Goal: Transaction & Acquisition: Book appointment/travel/reservation

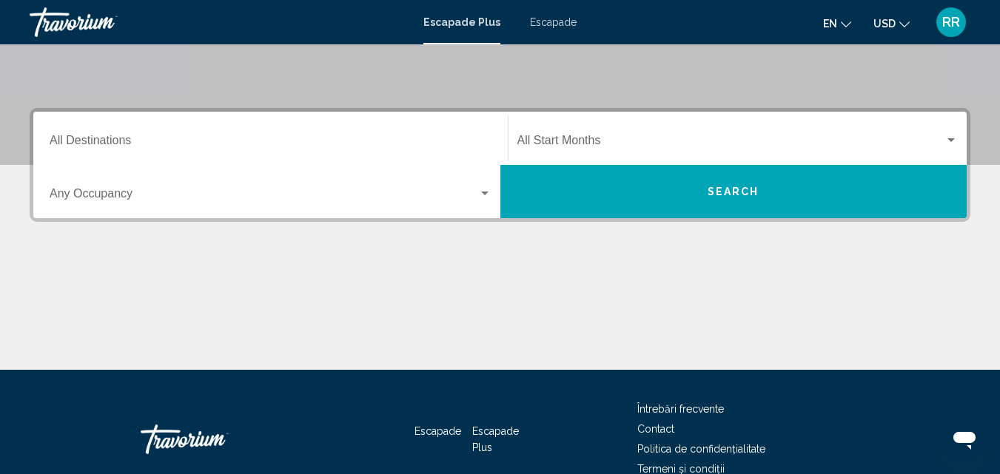
scroll to position [208, 0]
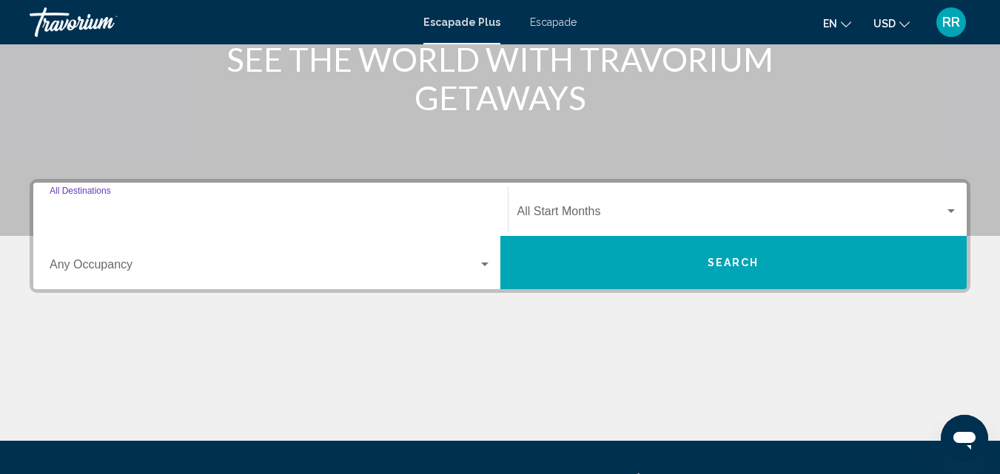
click at [400, 211] on input "Destination All Destinations" at bounding box center [271, 214] width 442 height 13
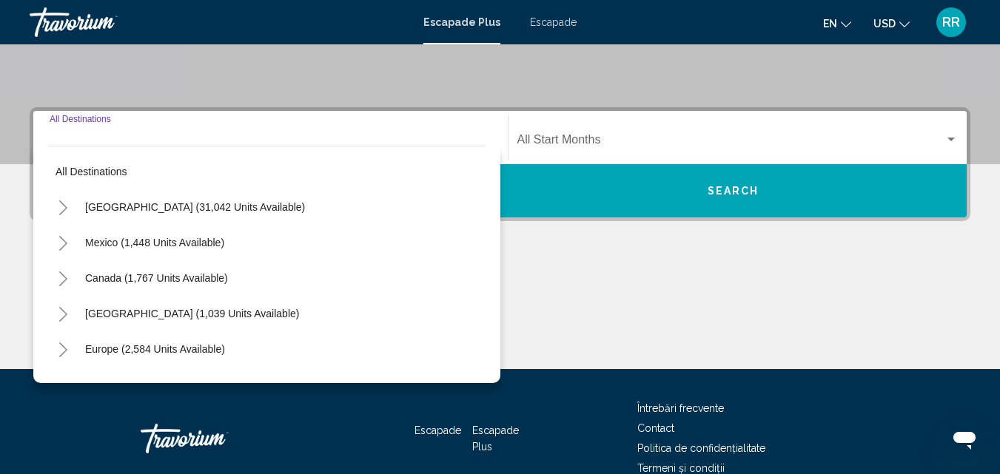
scroll to position [339, 0]
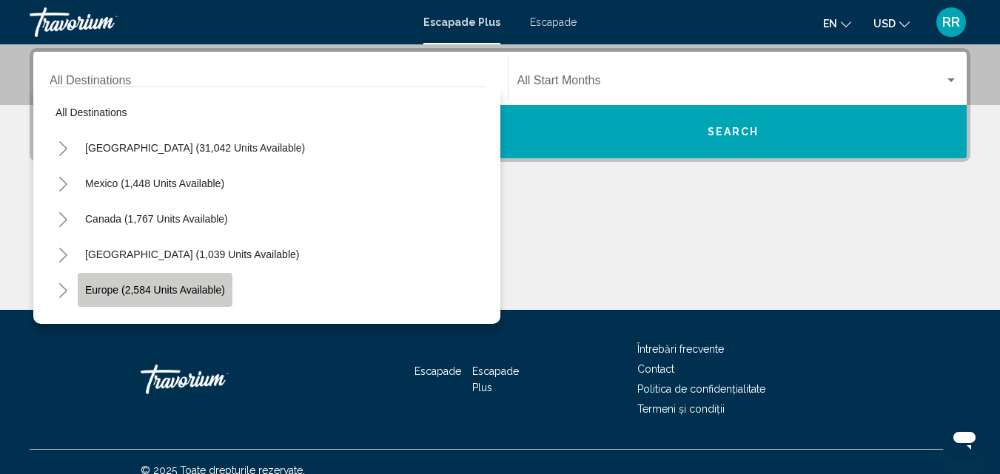
click at [218, 289] on span "Europe (2,584 units available)" at bounding box center [155, 290] width 140 height 12
type input "**********"
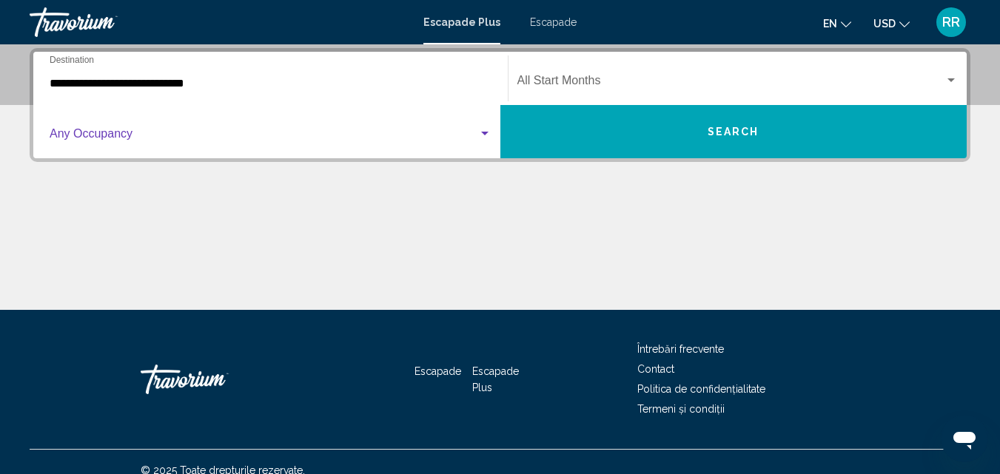
click at [423, 133] on span "Widget de căutare" at bounding box center [264, 136] width 428 height 13
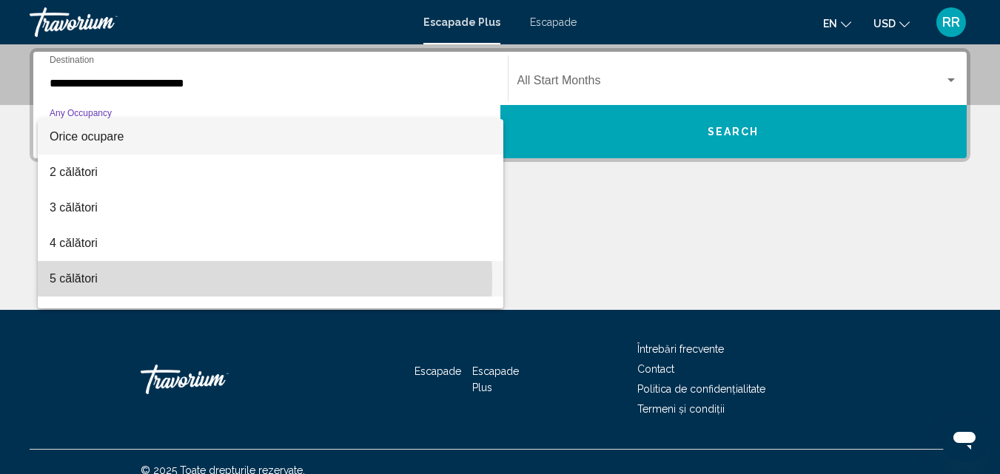
click at [133, 278] on span "5 călători" at bounding box center [271, 279] width 442 height 36
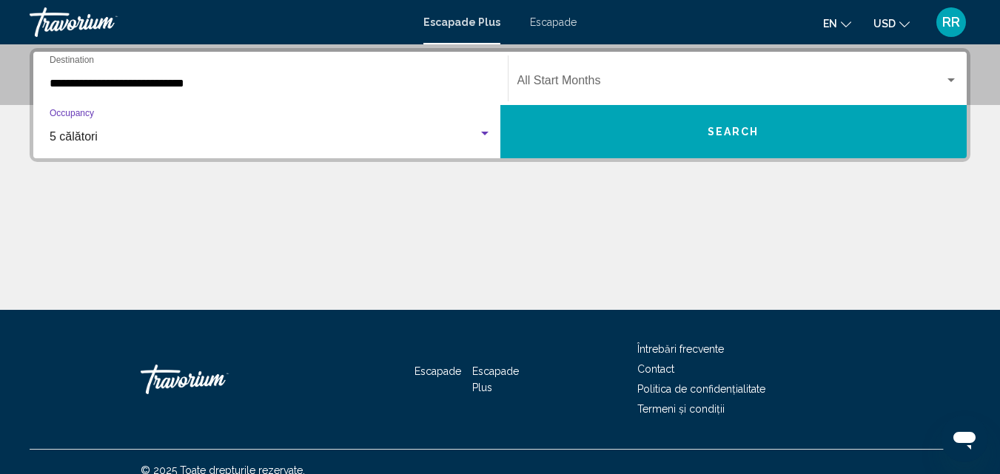
click at [485, 135] on div "Widget de căutare" at bounding box center [484, 134] width 13 height 12
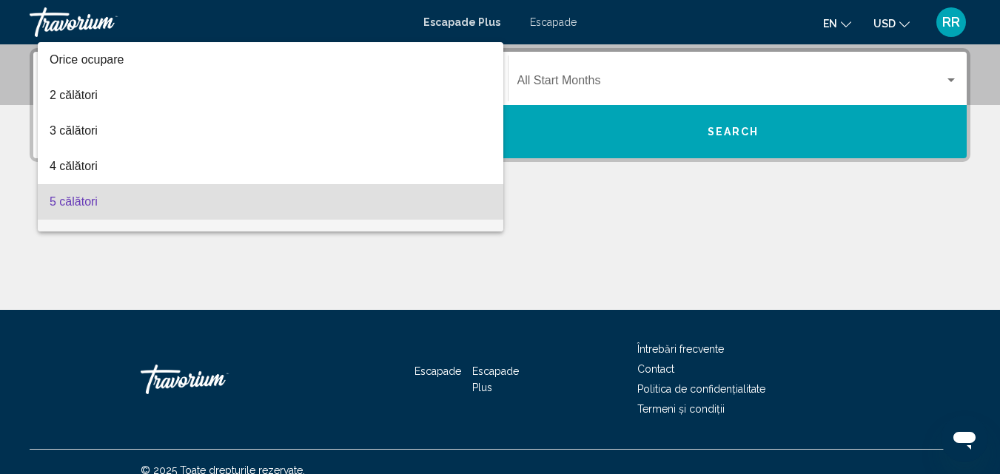
scroll to position [65, 0]
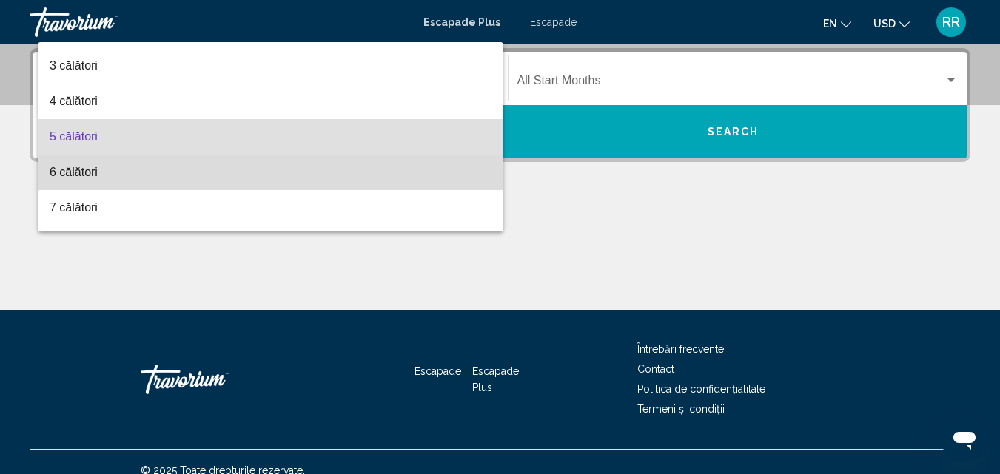
click at [348, 170] on span "6 călători" at bounding box center [271, 173] width 442 height 36
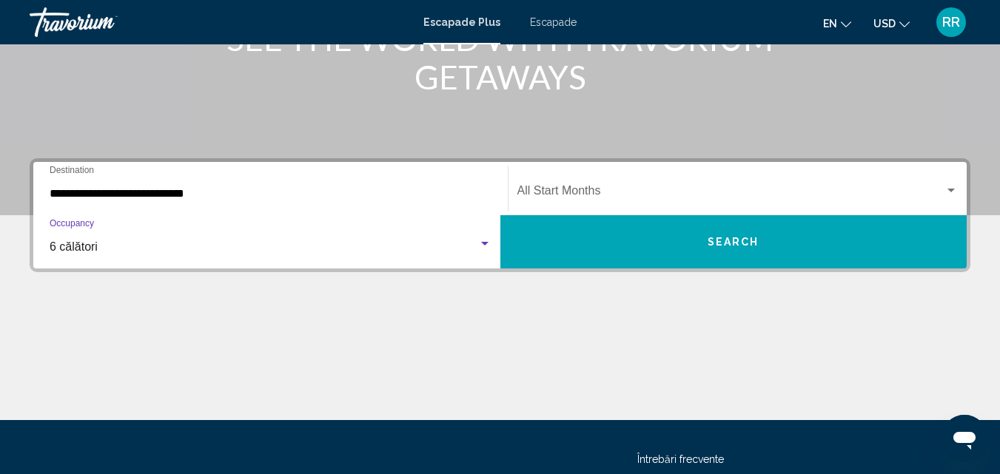
scroll to position [296, 0]
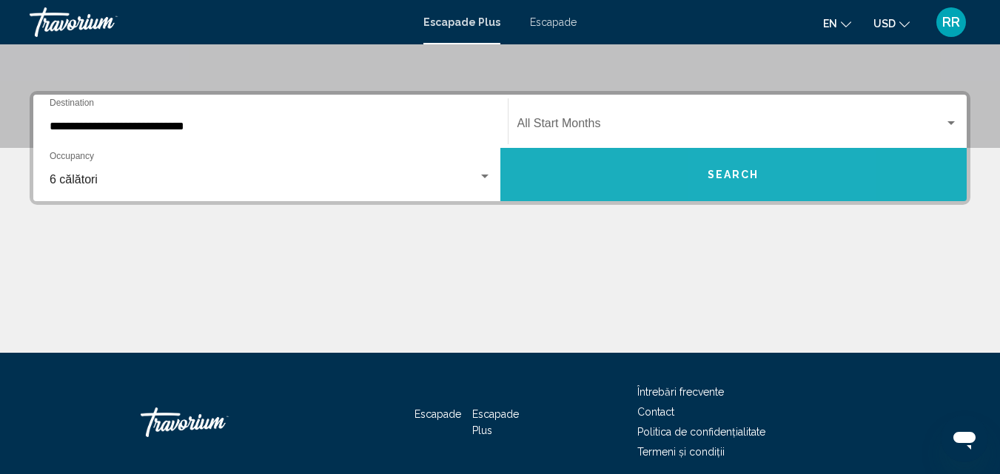
click at [756, 175] on span "Search" at bounding box center [733, 175] width 52 height 12
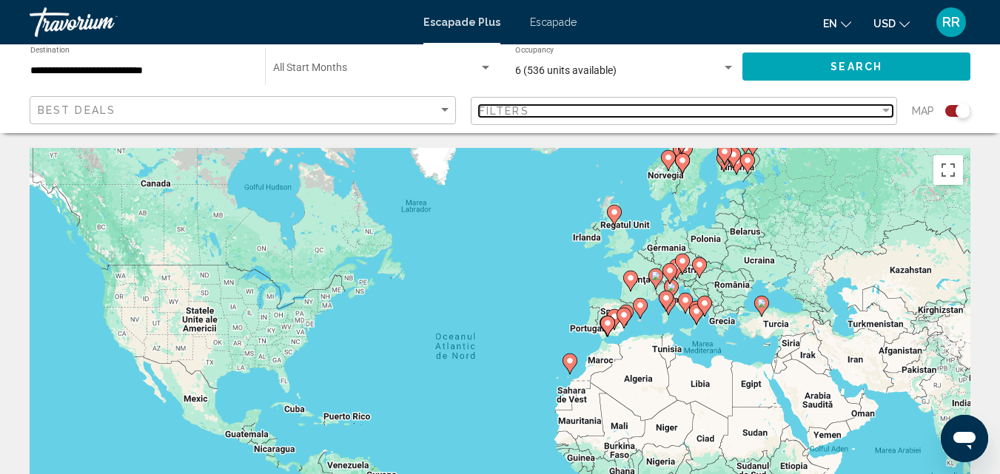
click at [885, 109] on div "Filter" at bounding box center [885, 111] width 7 height 4
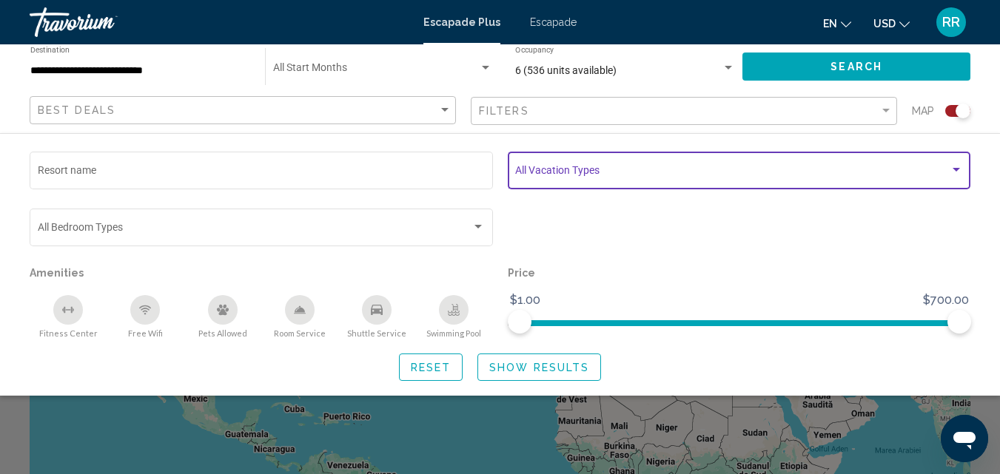
click at [958, 167] on div "Search widget" at bounding box center [955, 170] width 13 height 12
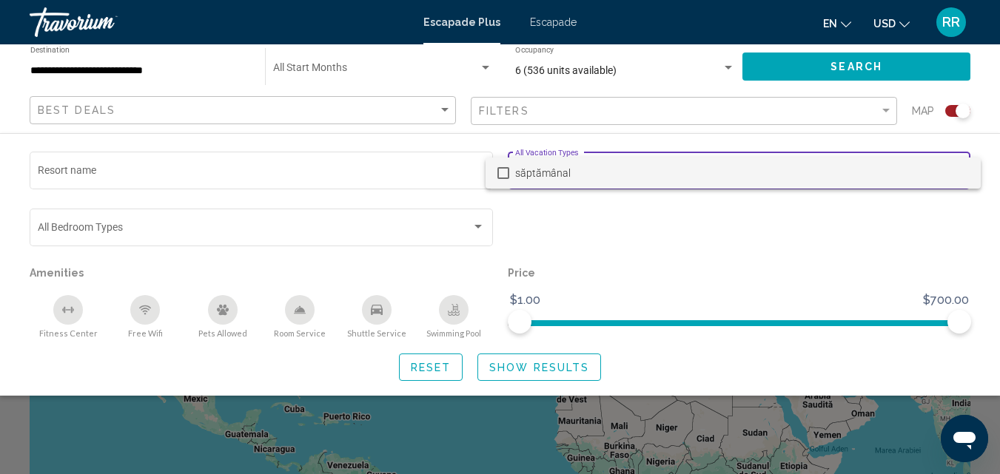
click at [911, 203] on div at bounding box center [500, 237] width 1000 height 474
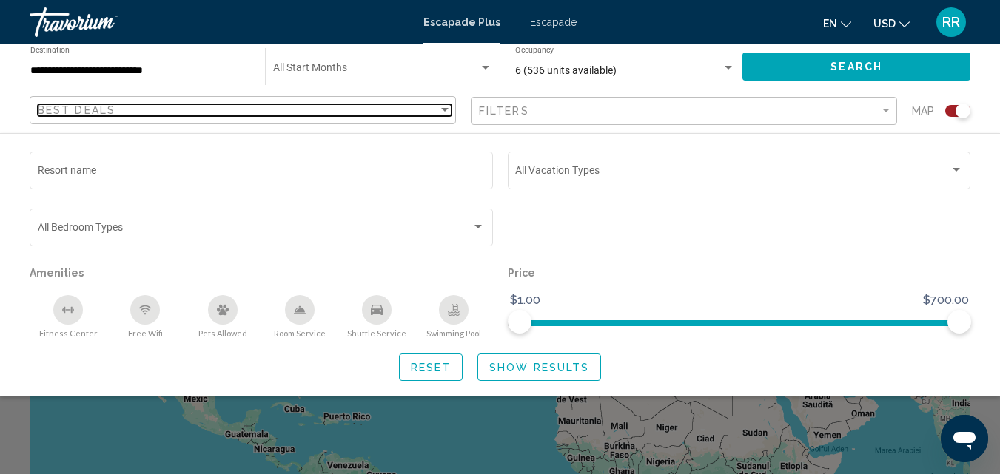
click at [218, 110] on div "Best Deals" at bounding box center [238, 110] width 400 height 12
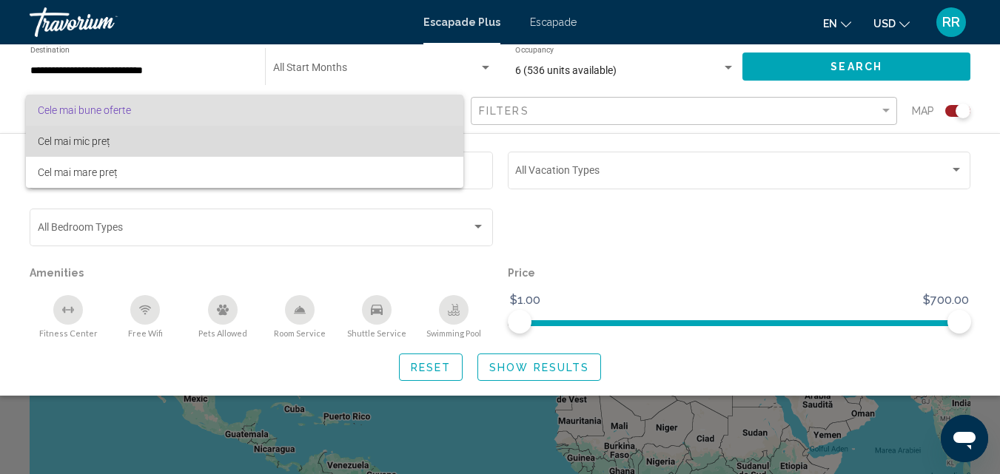
click at [138, 144] on span "Cel mai mic preț" at bounding box center [245, 141] width 414 height 31
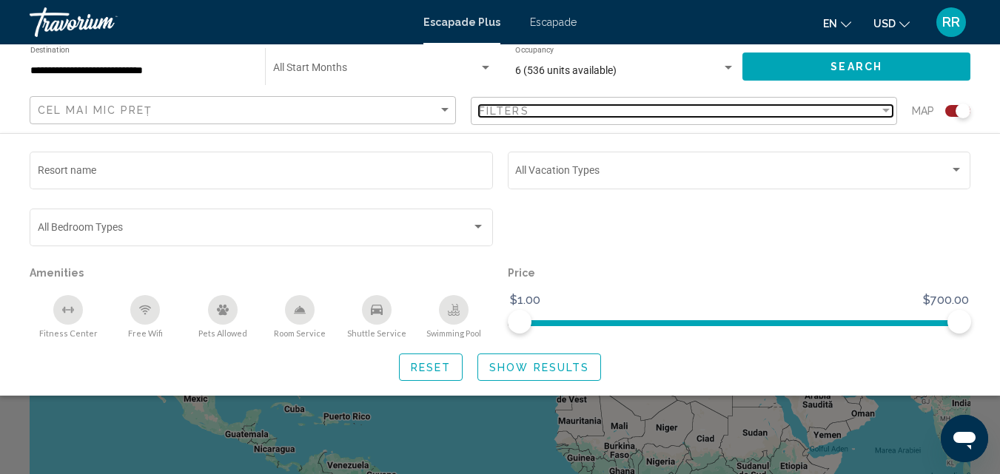
click at [885, 110] on div "Filter" at bounding box center [885, 111] width 7 height 4
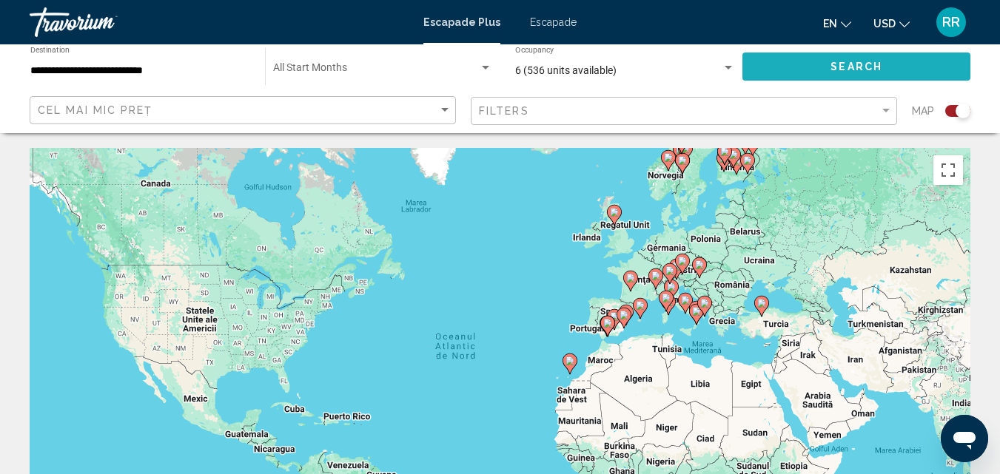
click at [866, 64] on span "Search" at bounding box center [856, 67] width 52 height 12
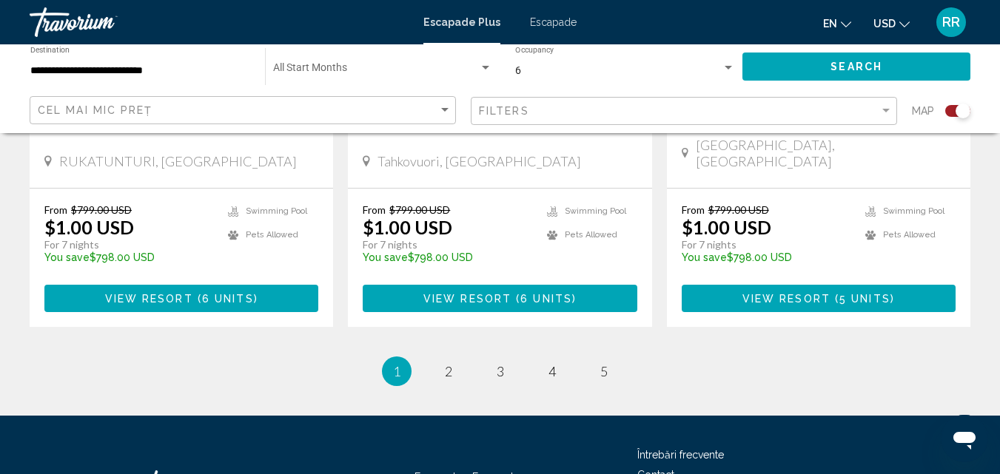
scroll to position [2441, 0]
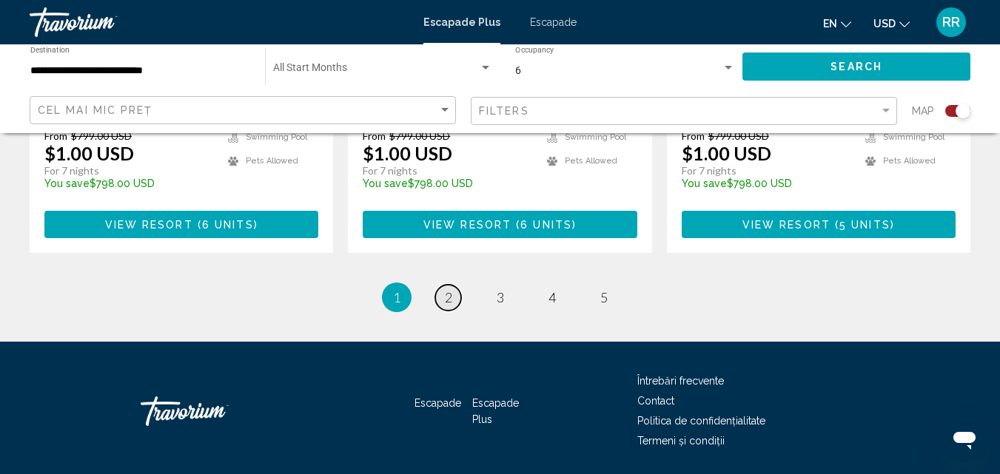
click at [445, 289] on span "2" at bounding box center [448, 297] width 7 height 16
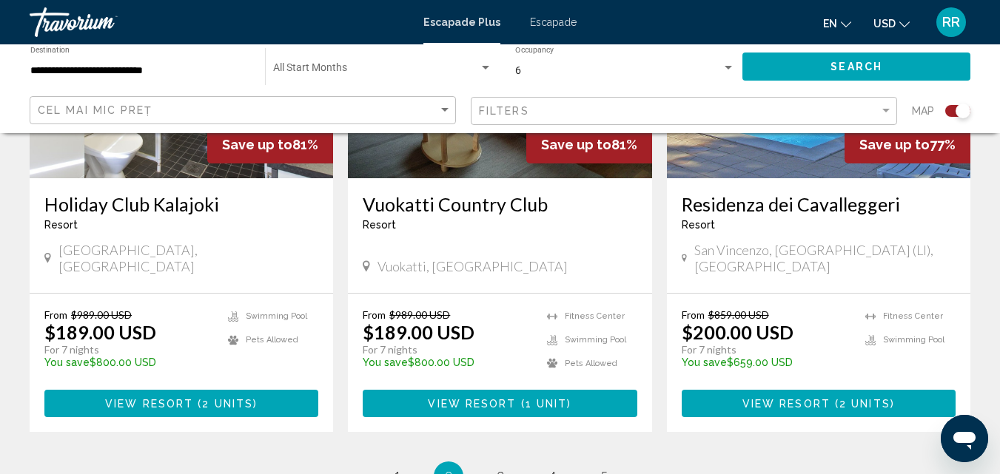
scroll to position [2294, 0]
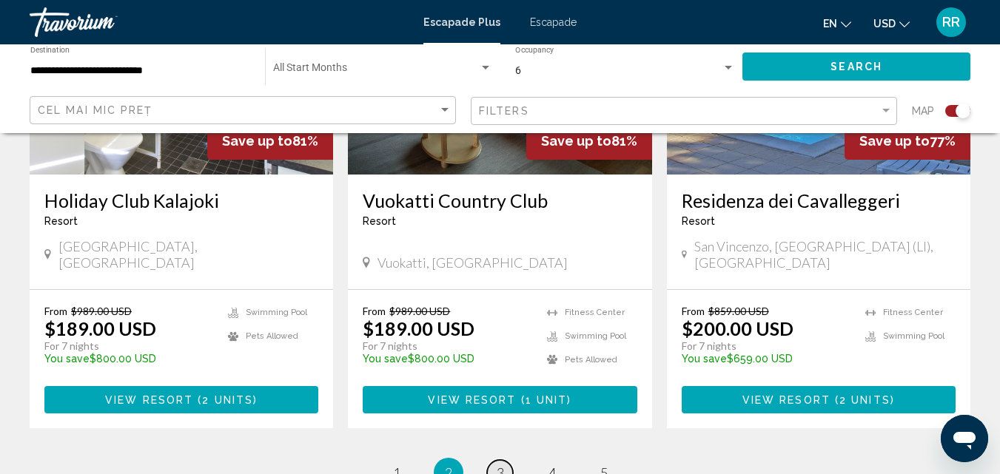
click at [498, 465] on span "3" at bounding box center [500, 473] width 7 height 16
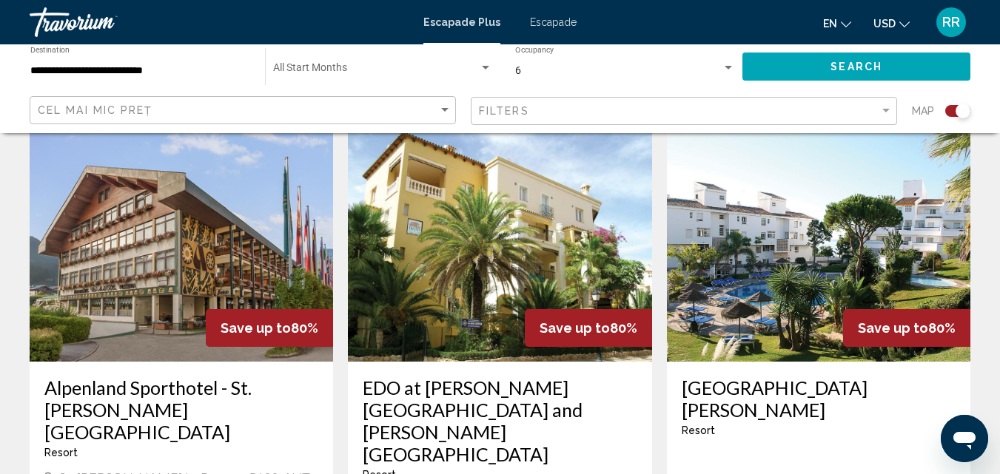
scroll to position [518, 0]
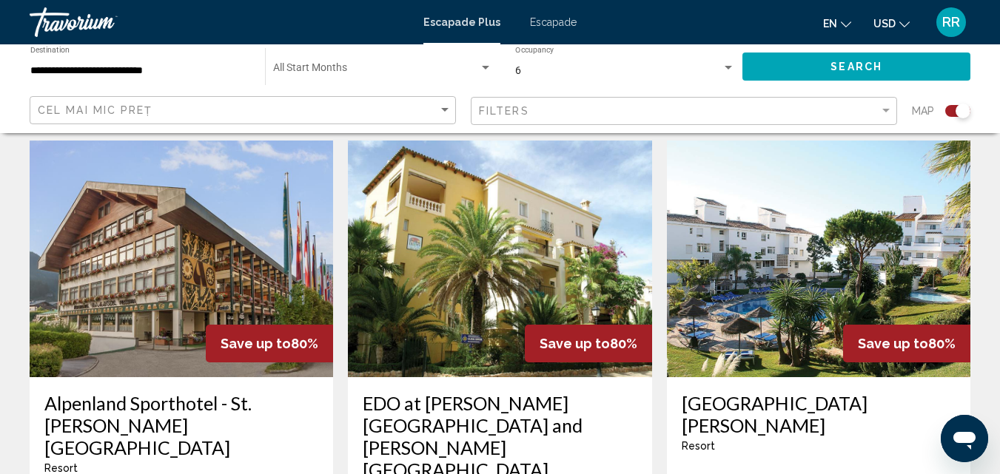
click at [516, 348] on img "Conținut principal" at bounding box center [499, 259] width 303 height 237
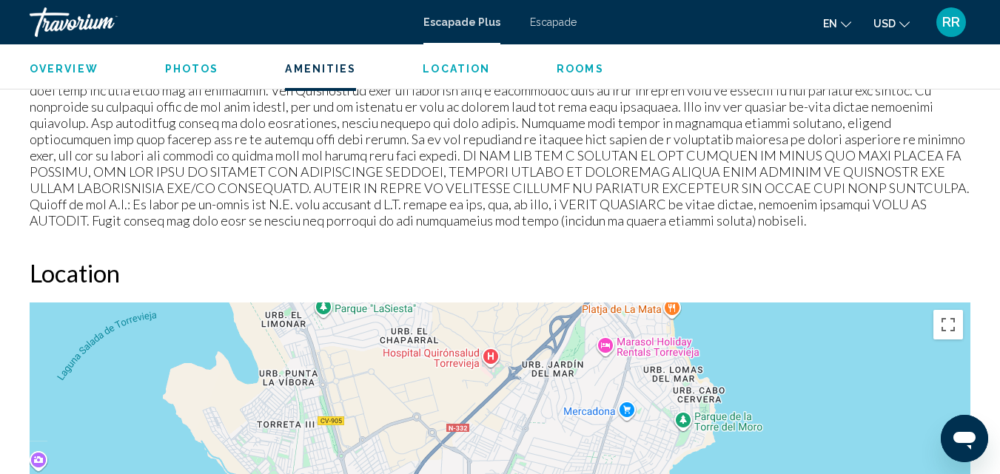
scroll to position [1639, 0]
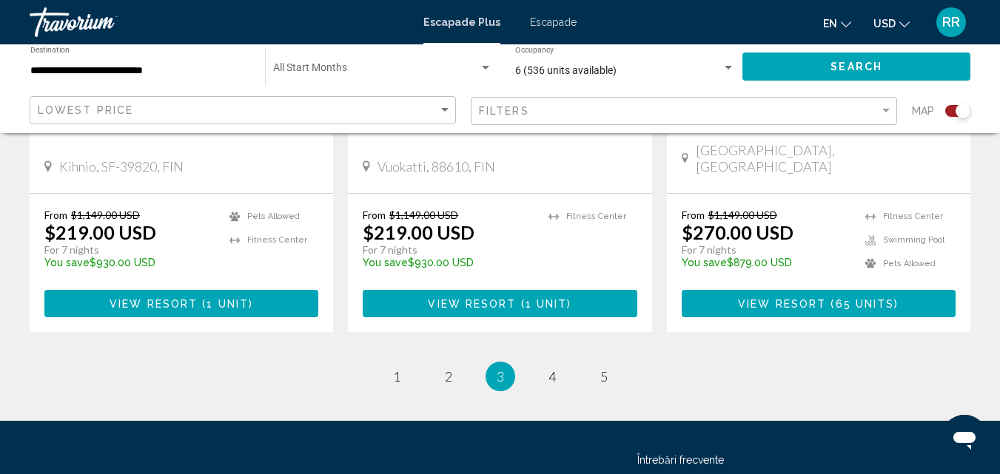
scroll to position [2554, 0]
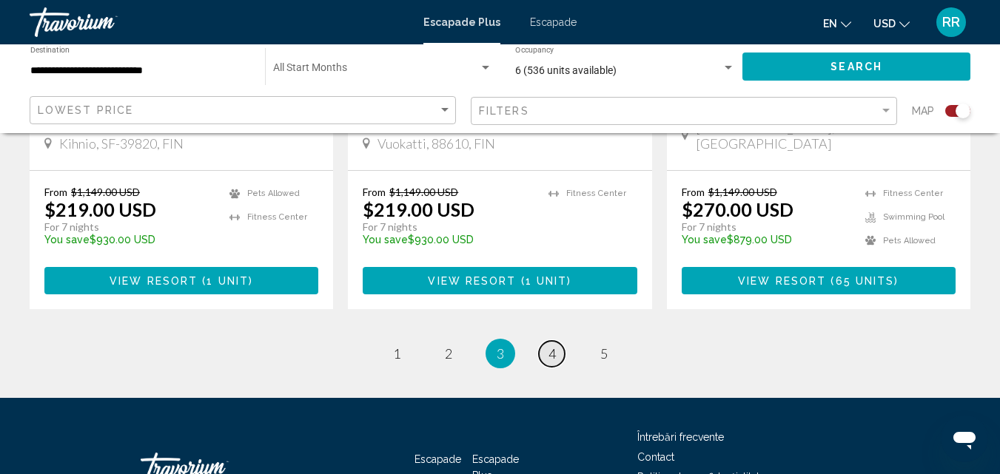
click at [549, 346] on span "4" at bounding box center [551, 354] width 7 height 16
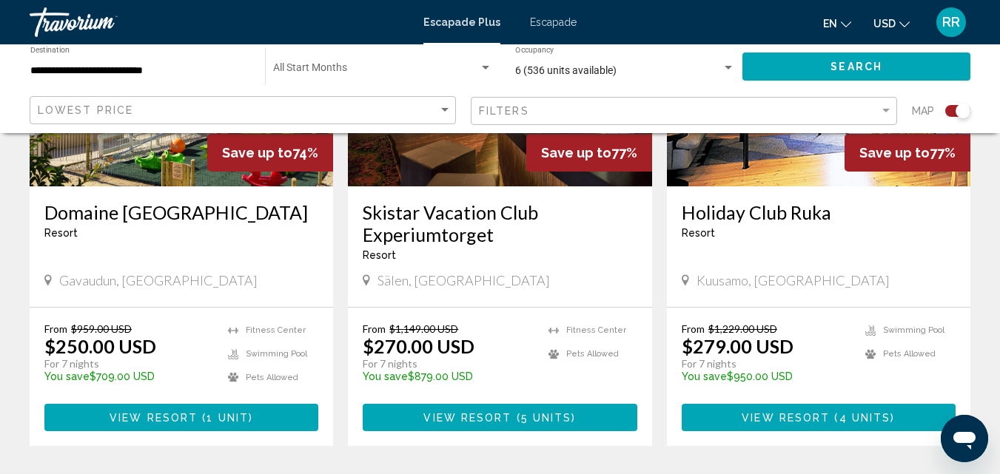
scroll to position [2360, 0]
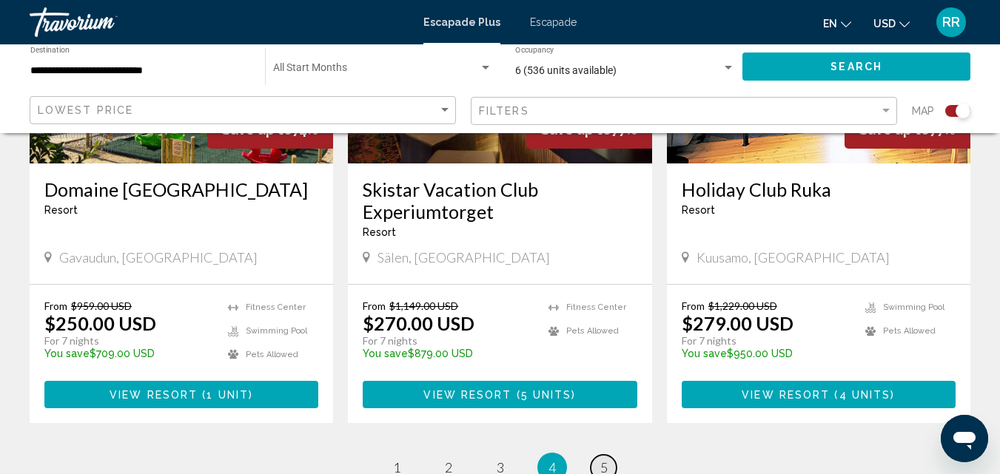
click at [606, 460] on span "5" at bounding box center [603, 468] width 7 height 16
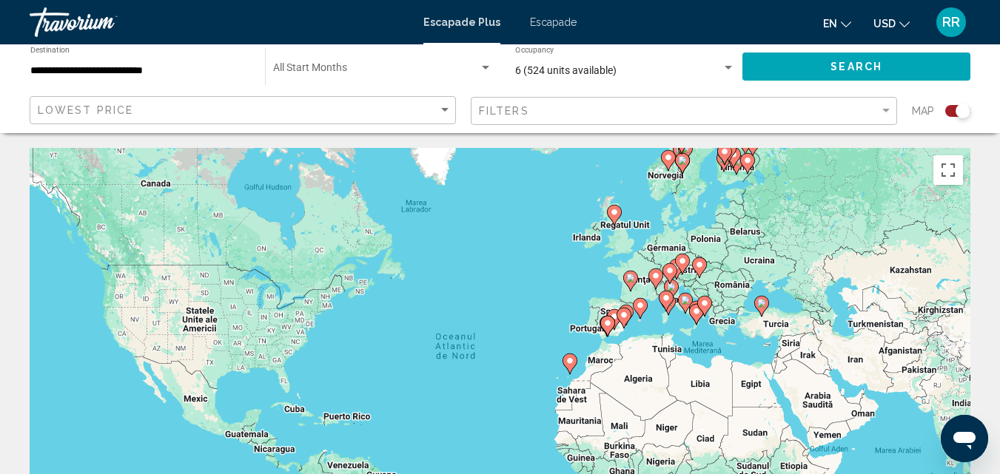
click at [642, 424] on div "Ca să activezi tragerea cu ajutorul tastaturii, apasă Alt + Enter. După activar…" at bounding box center [500, 370] width 941 height 444
